Goal: Task Accomplishment & Management: Manage account settings

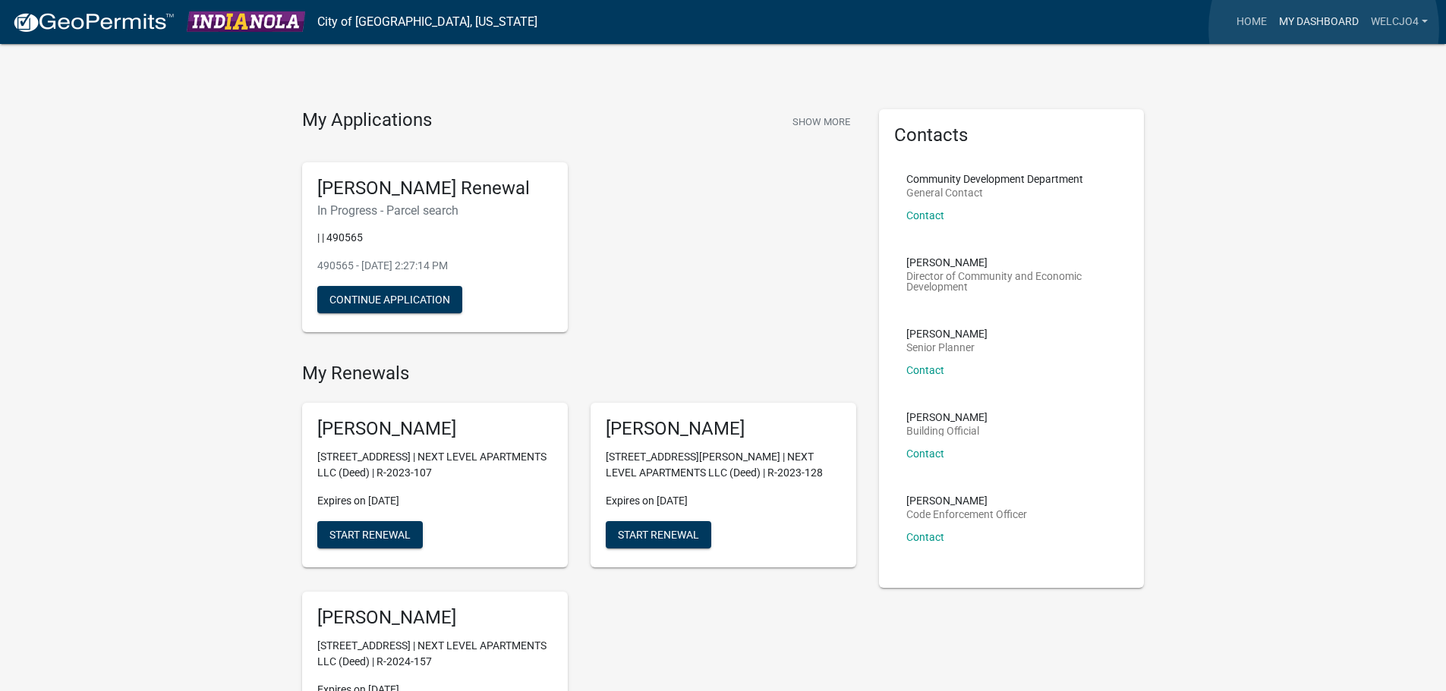
click at [1324, 30] on link "My Dashboard" at bounding box center [1319, 22] width 92 height 29
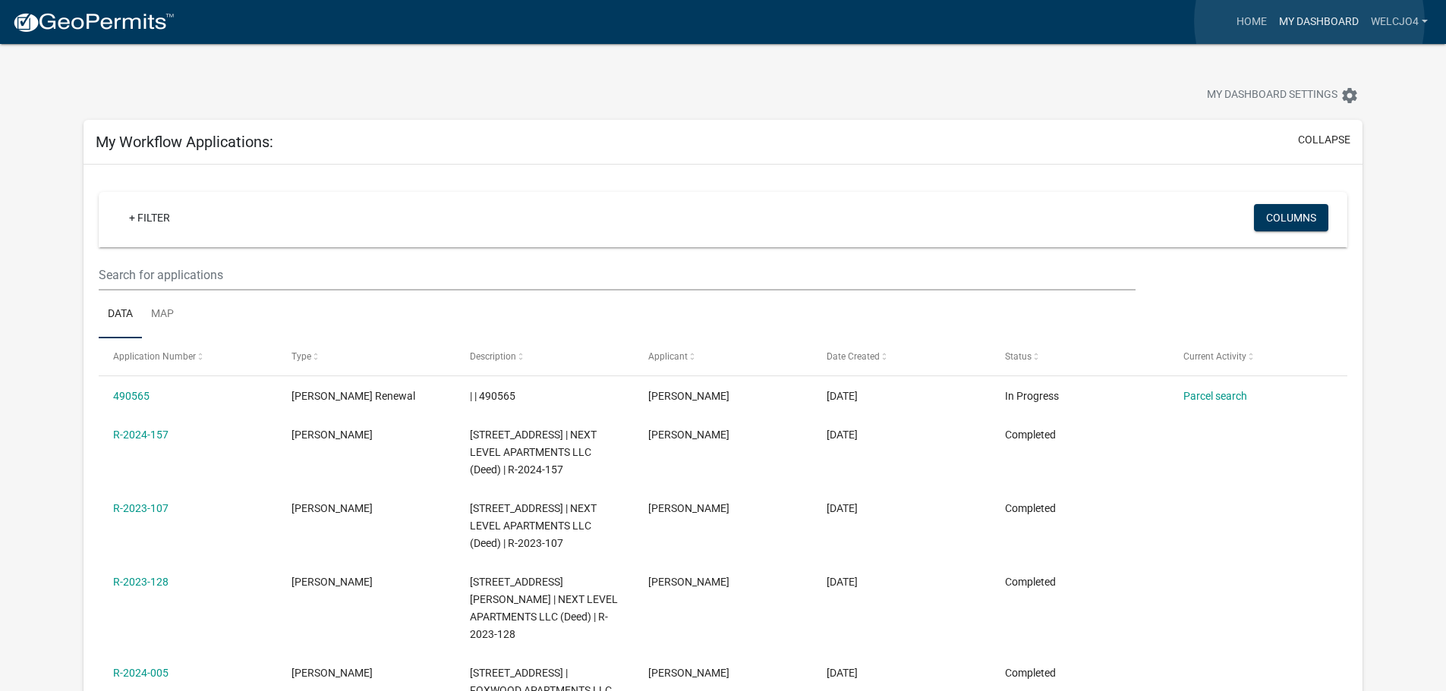
click at [1309, 21] on link "My Dashboard" at bounding box center [1319, 22] width 92 height 29
click at [69, 25] on img at bounding box center [93, 22] width 162 height 23
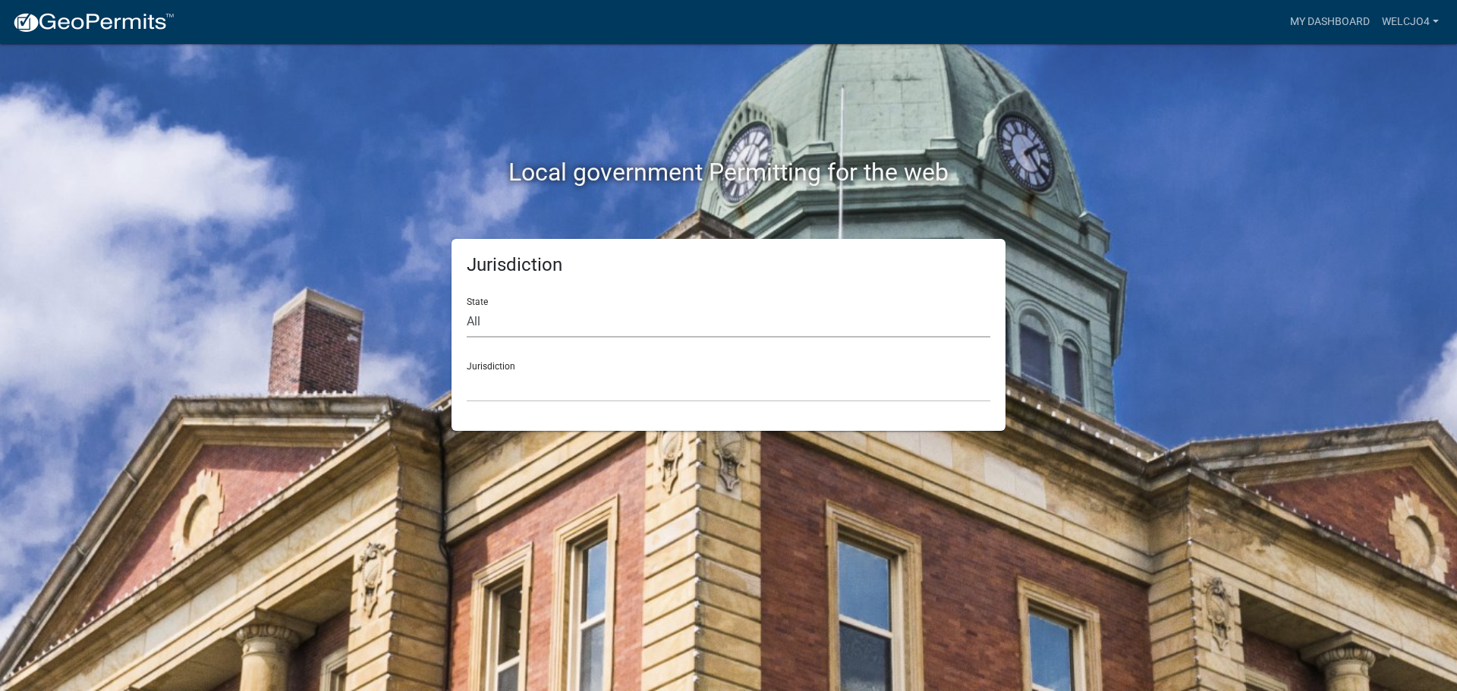
click at [508, 322] on select "All [US_STATE] [US_STATE] [US_STATE] [US_STATE] [US_STATE] [US_STATE] [US_STATE…" at bounding box center [729, 322] width 524 height 31
click at [499, 323] on select "All [US_STATE] [US_STATE] [US_STATE] [US_STATE] [US_STATE] [US_STATE] [US_STATE…" at bounding box center [729, 322] width 524 height 31
select select "[US_STATE]"
click at [467, 307] on select "All [US_STATE] [US_STATE] [US_STATE] [US_STATE] [US_STATE] [US_STATE] [US_STATE…" at bounding box center [729, 322] width 524 height 31
click at [503, 386] on select "[GEOGRAPHIC_DATA], [US_STATE] [GEOGRAPHIC_DATA], [US_STATE] [GEOGRAPHIC_DATA], …" at bounding box center [729, 386] width 524 height 31
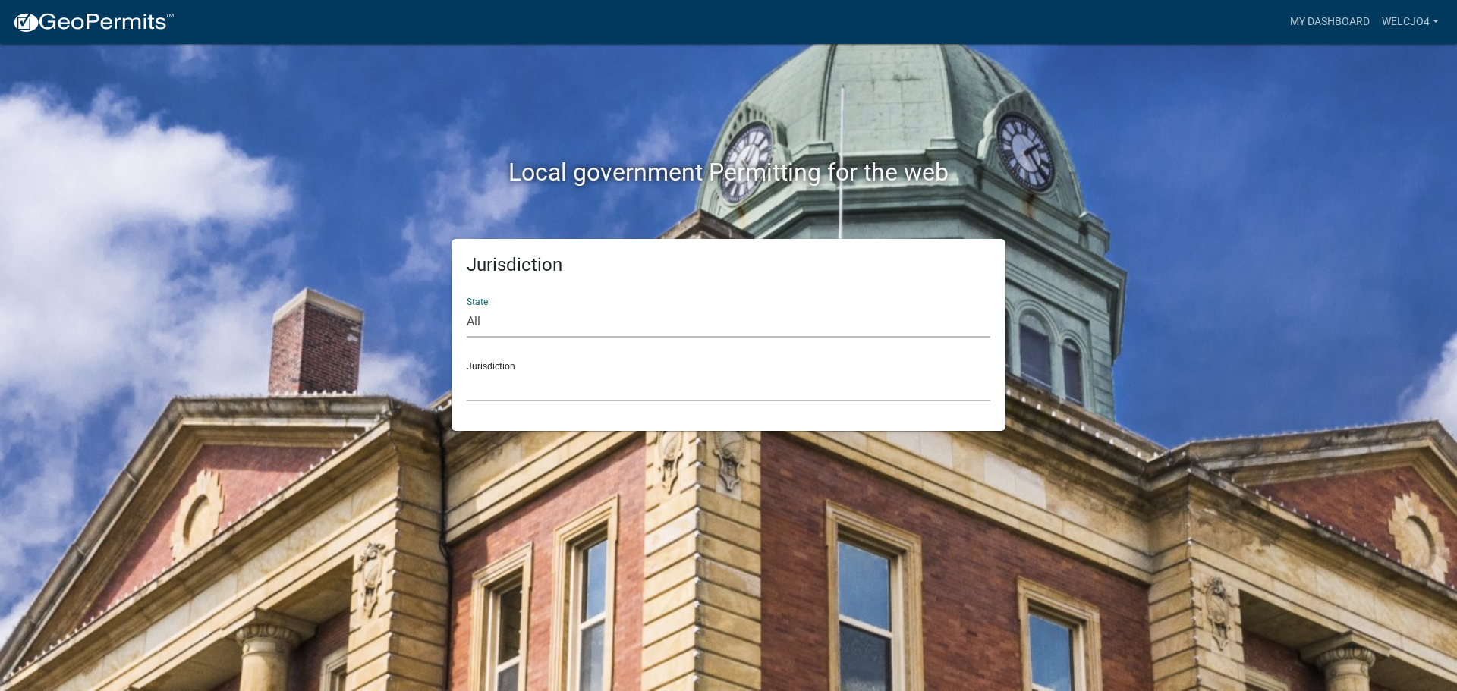
click at [515, 327] on select "All [US_STATE] [US_STATE] [US_STATE] [US_STATE] [US_STATE] [US_STATE] [US_STATE…" at bounding box center [729, 322] width 524 height 31
select select "[US_STATE]"
click at [467, 307] on select "All [US_STATE] [US_STATE] [US_STATE] [US_STATE] [US_STATE] [US_STATE] [US_STATE…" at bounding box center [729, 322] width 524 height 31
click at [540, 389] on select "[GEOGRAPHIC_DATA], [US_STATE] [GEOGRAPHIC_DATA], [US_STATE] [GEOGRAPHIC_DATA], …" at bounding box center [729, 386] width 524 height 31
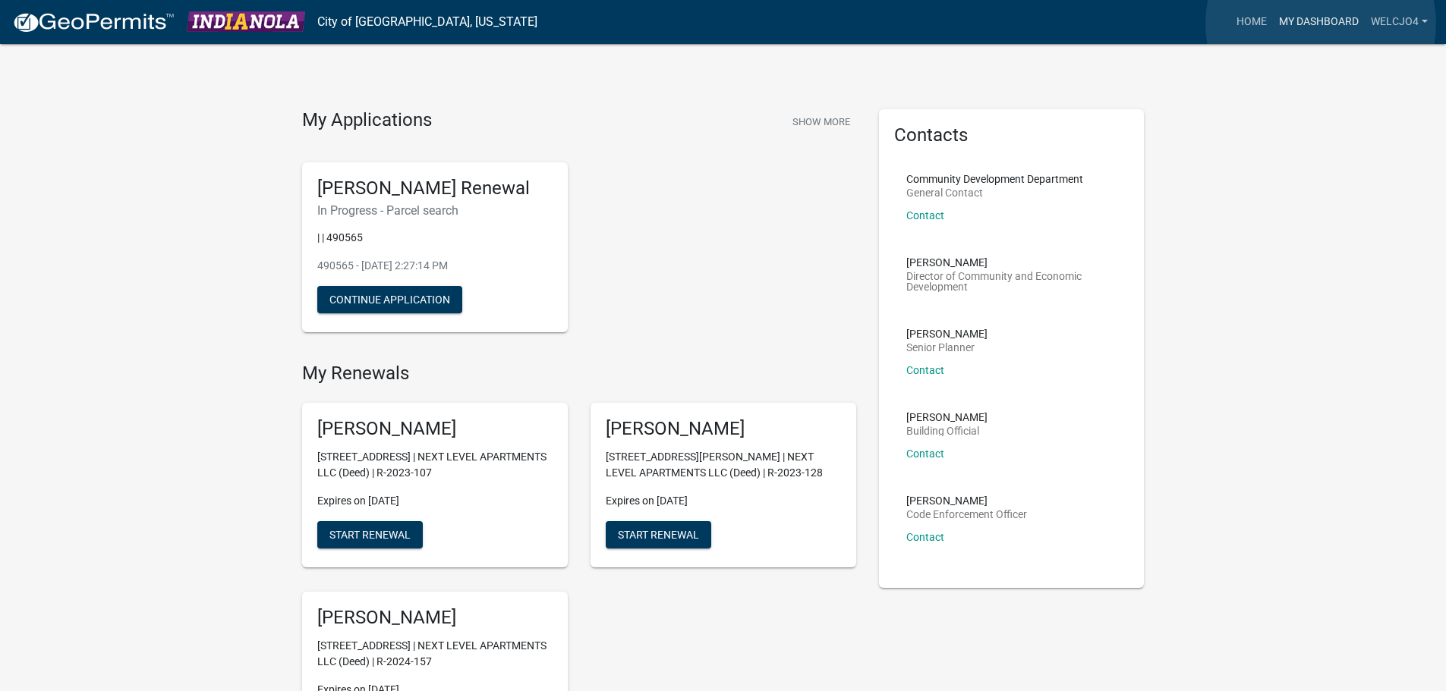
click at [1321, 24] on link "My Dashboard" at bounding box center [1319, 22] width 92 height 29
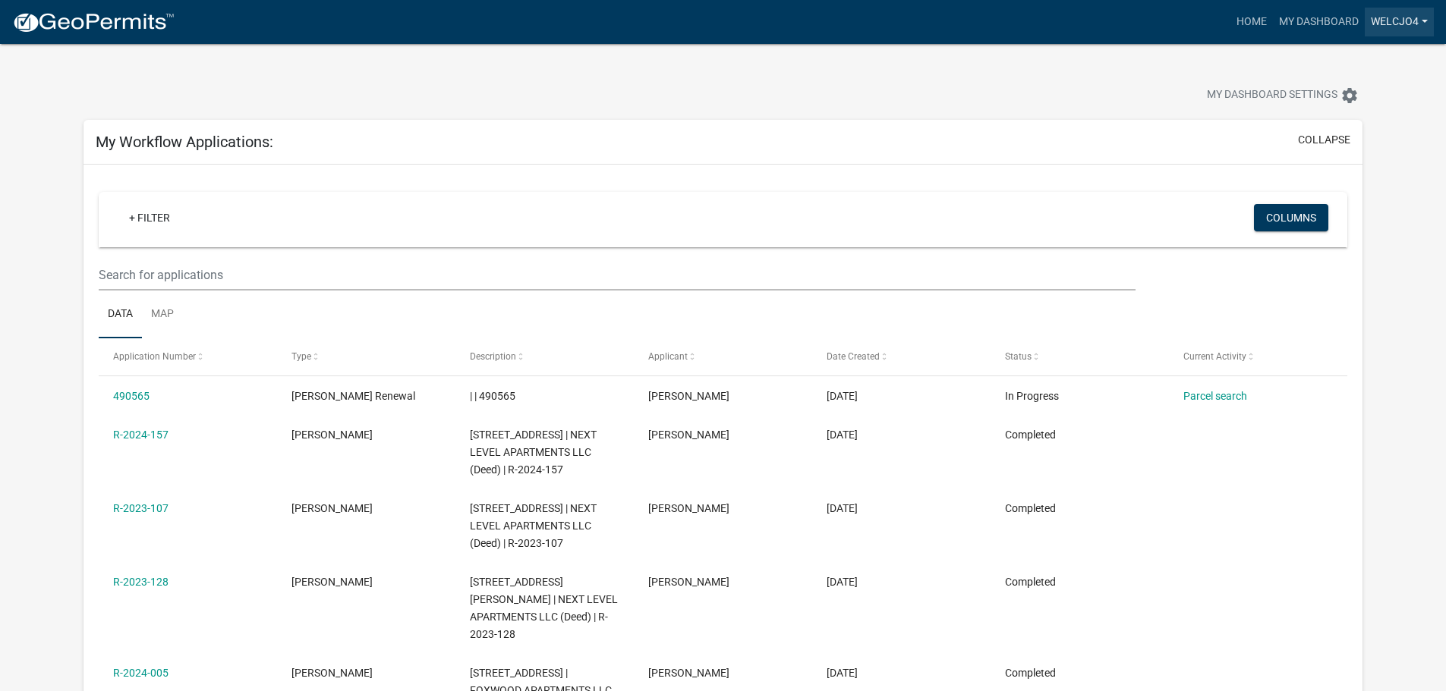
click at [1412, 20] on link "welcjo4" at bounding box center [1399, 22] width 69 height 29
click at [1359, 64] on link "Account" at bounding box center [1372, 62] width 121 height 36
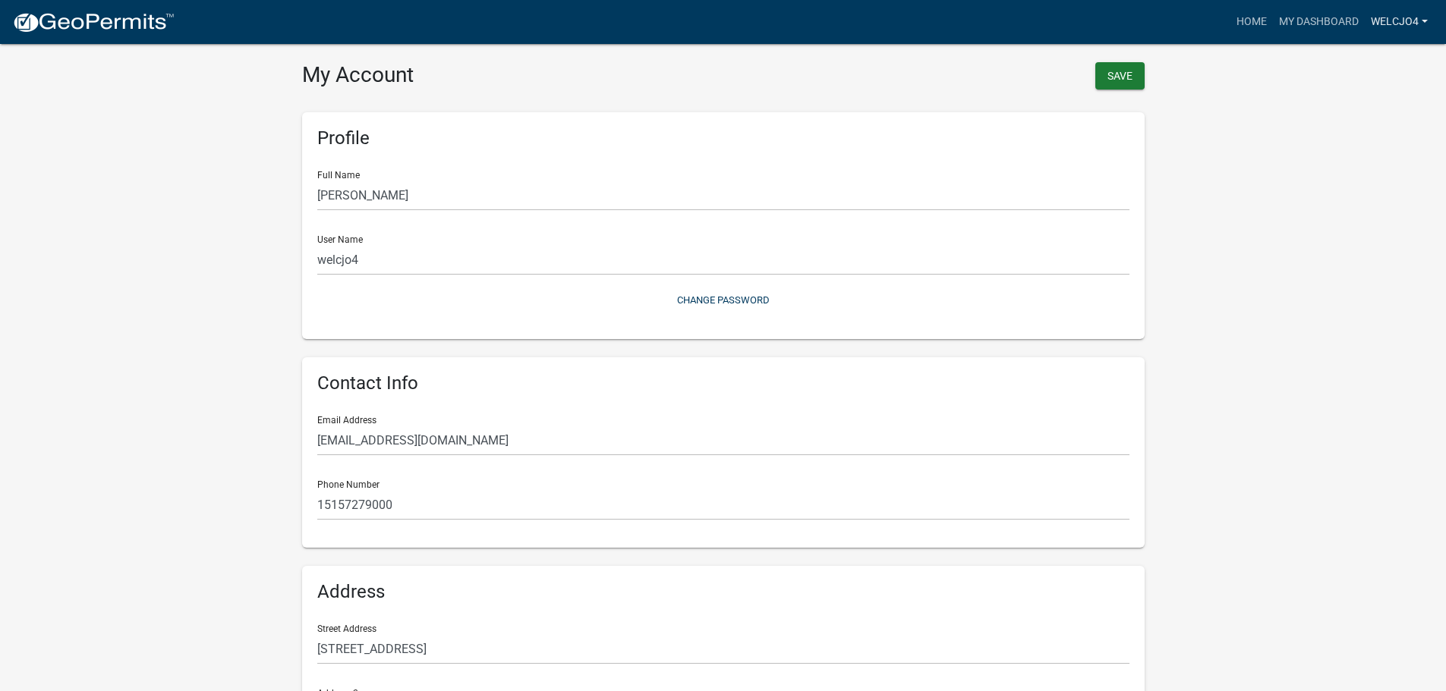
click at [1410, 21] on link "welcjo4" at bounding box center [1399, 22] width 69 height 29
click at [1346, 115] on link "Logout" at bounding box center [1372, 111] width 121 height 36
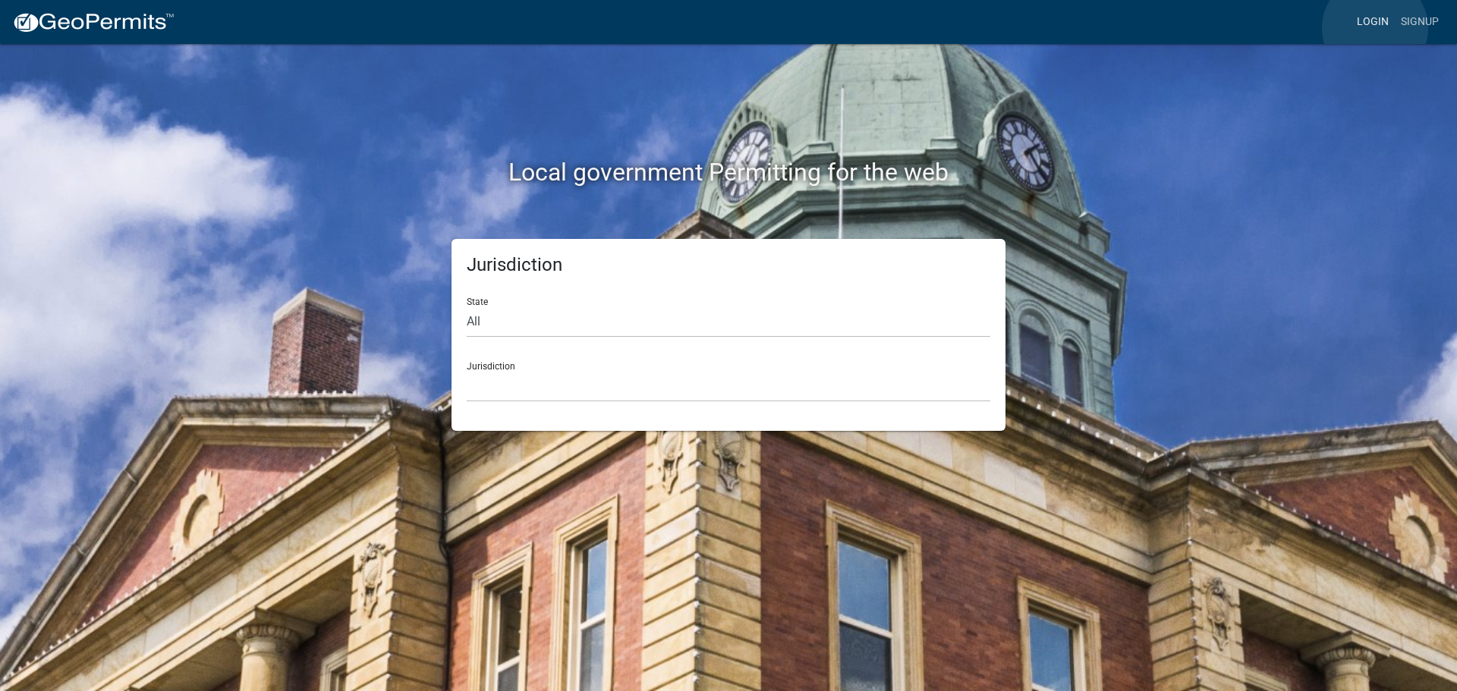
click at [1375, 28] on link "Login" at bounding box center [1373, 22] width 44 height 29
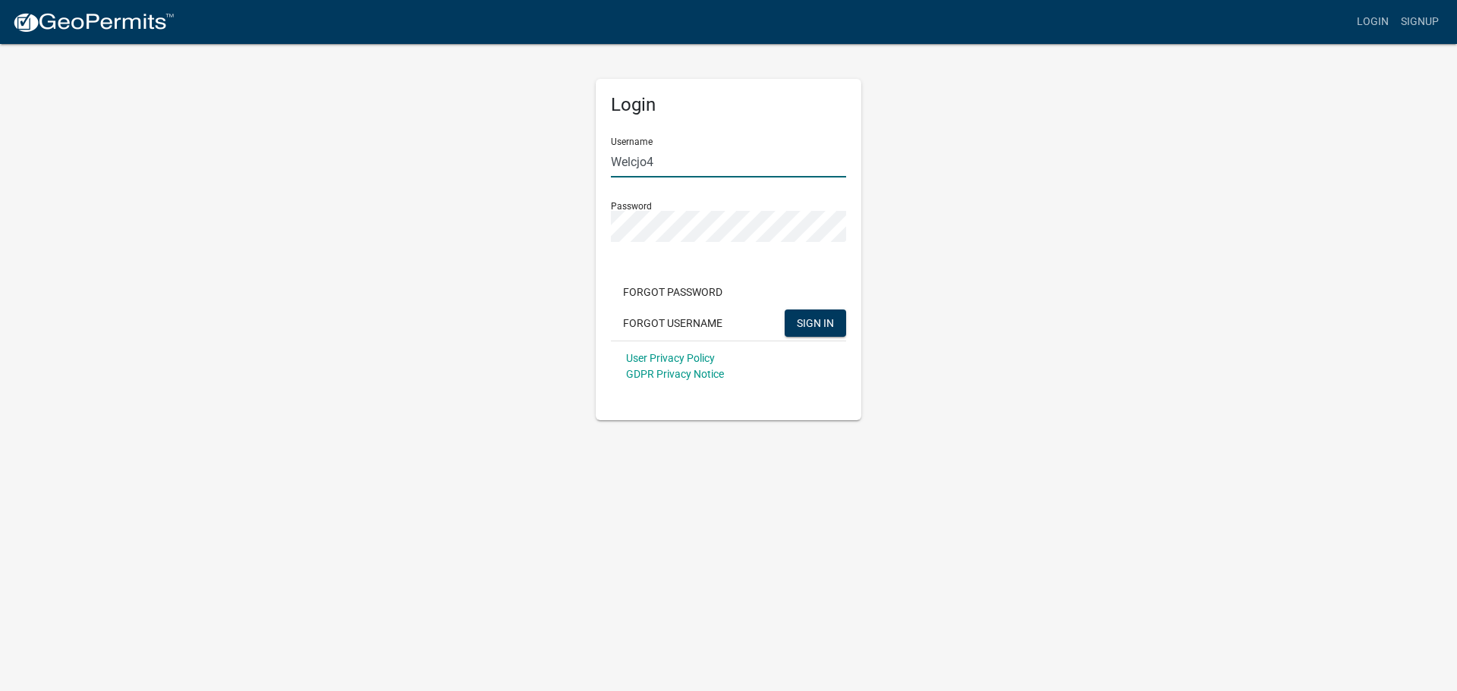
click at [667, 160] on input "Welcjo4" at bounding box center [728, 161] width 235 height 31
type input "IndigoAdmin"
click at [599, 222] on div "Login Username IndigoAdmin Password Forgot Password Forgot Username SIGN IN Use…" at bounding box center [729, 250] width 266 height 342
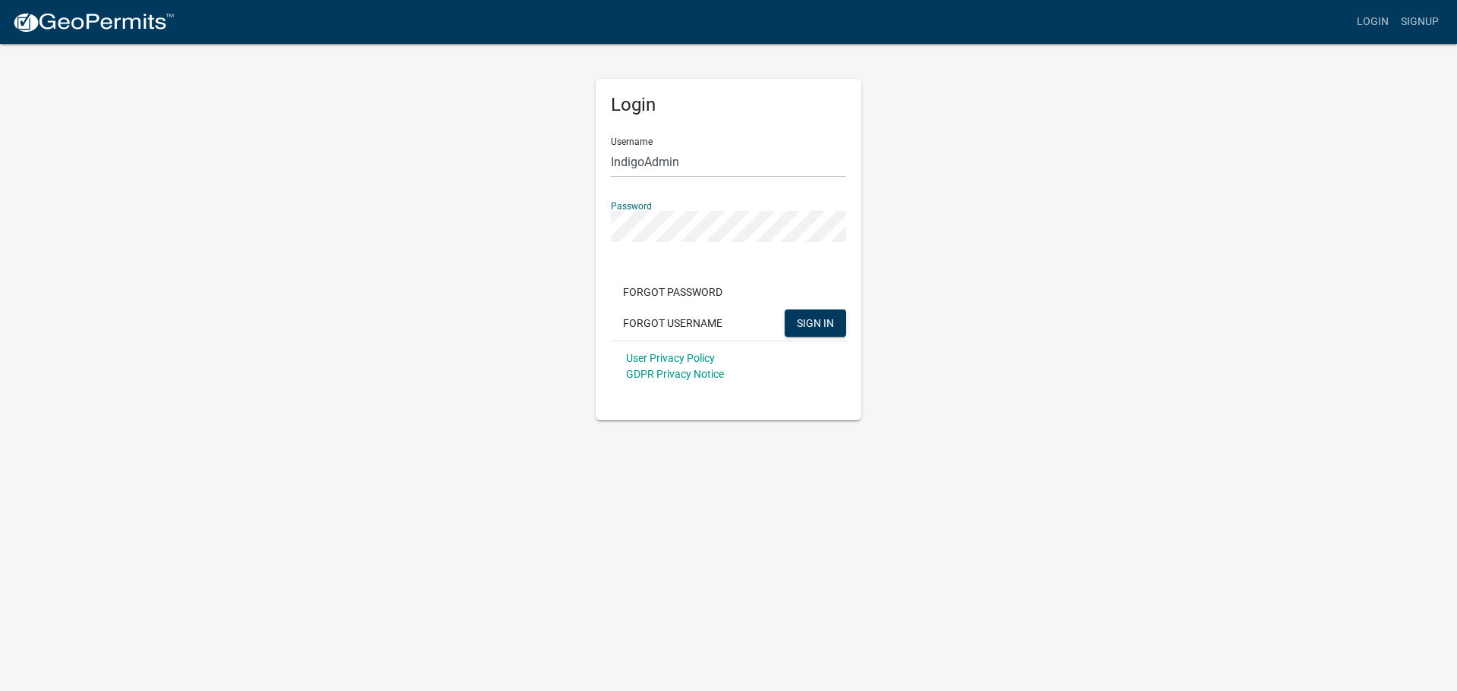
drag, startPoint x: 1050, startPoint y: 258, endPoint x: 1027, endPoint y: 280, distance: 31.7
click at [1050, 259] on div "Login Username IndigoAdmin Password Forgot Password Forgot Username SIGN IN Use…" at bounding box center [728, 232] width 865 height 378
click at [1089, 361] on div "Login Username IndigoAdmin Password Forgot Password Forgot Username SIGN IN Use…" at bounding box center [728, 232] width 865 height 378
click at [818, 330] on button "SIGN IN" at bounding box center [815, 323] width 61 height 27
